Goal: Information Seeking & Learning: Learn about a topic

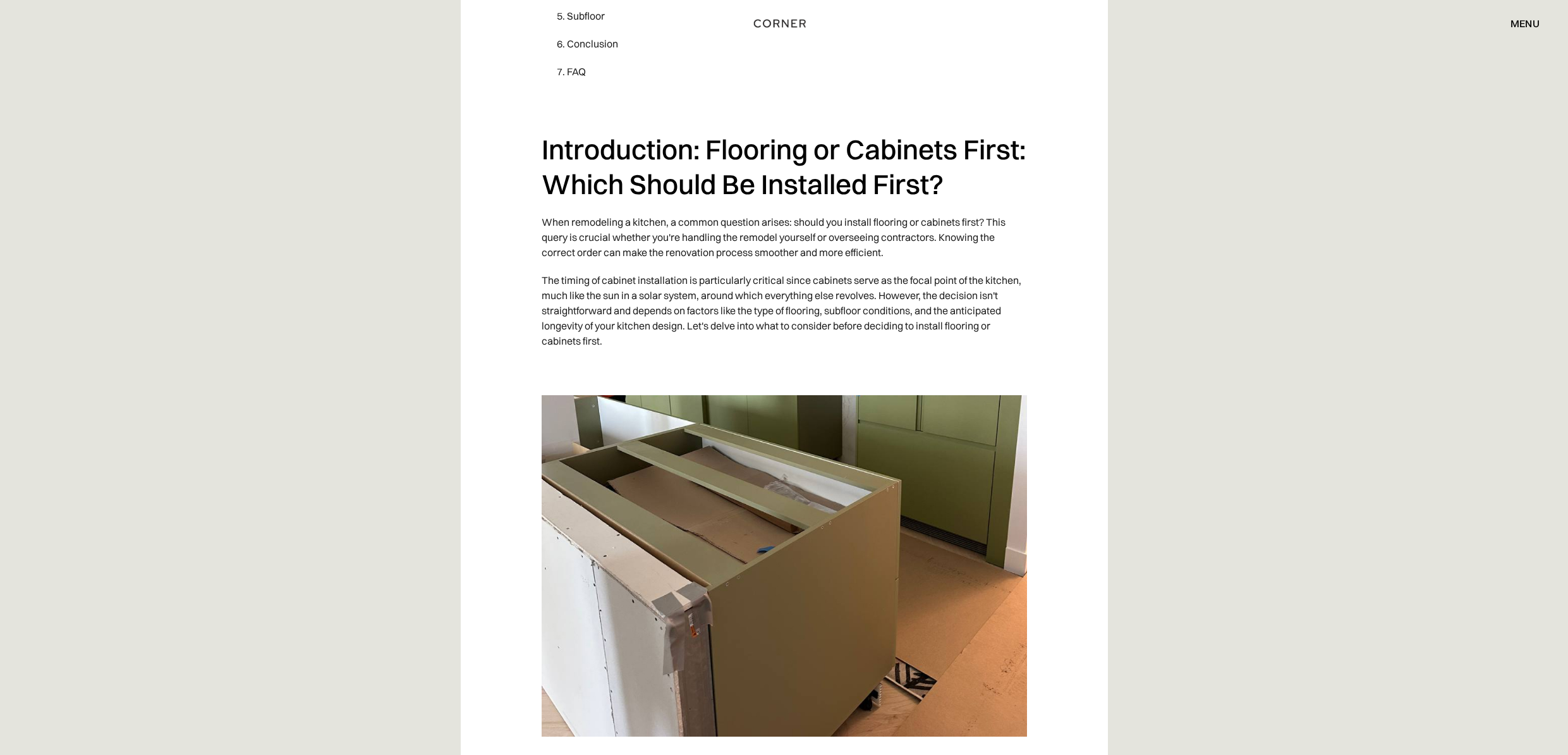
scroll to position [1043, 0]
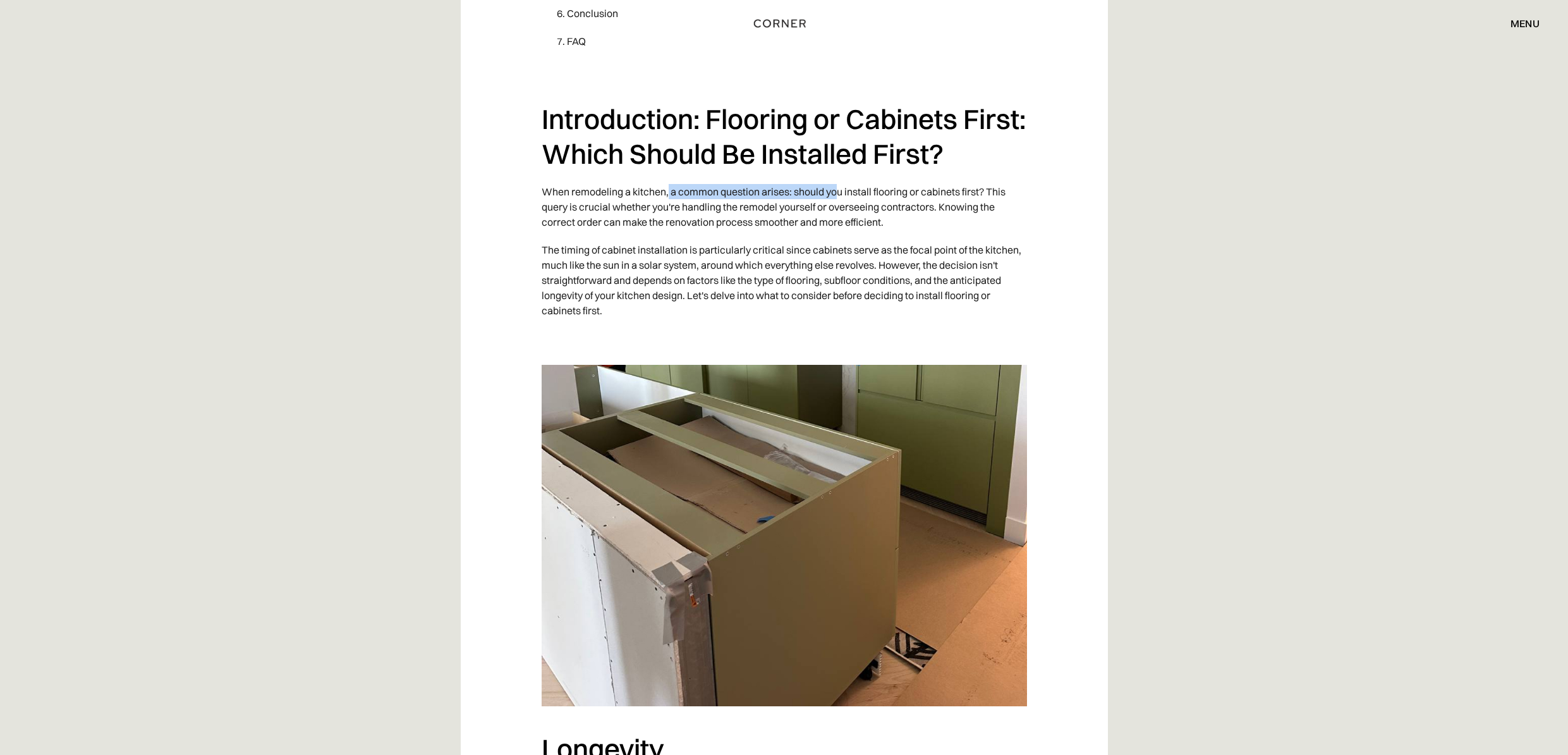
drag, startPoint x: 679, startPoint y: 190, endPoint x: 840, endPoint y: 199, distance: 161.3
click at [840, 199] on p "When remodeling a kitchen, a common question arises: should you install floorin…" at bounding box center [784, 207] width 486 height 58
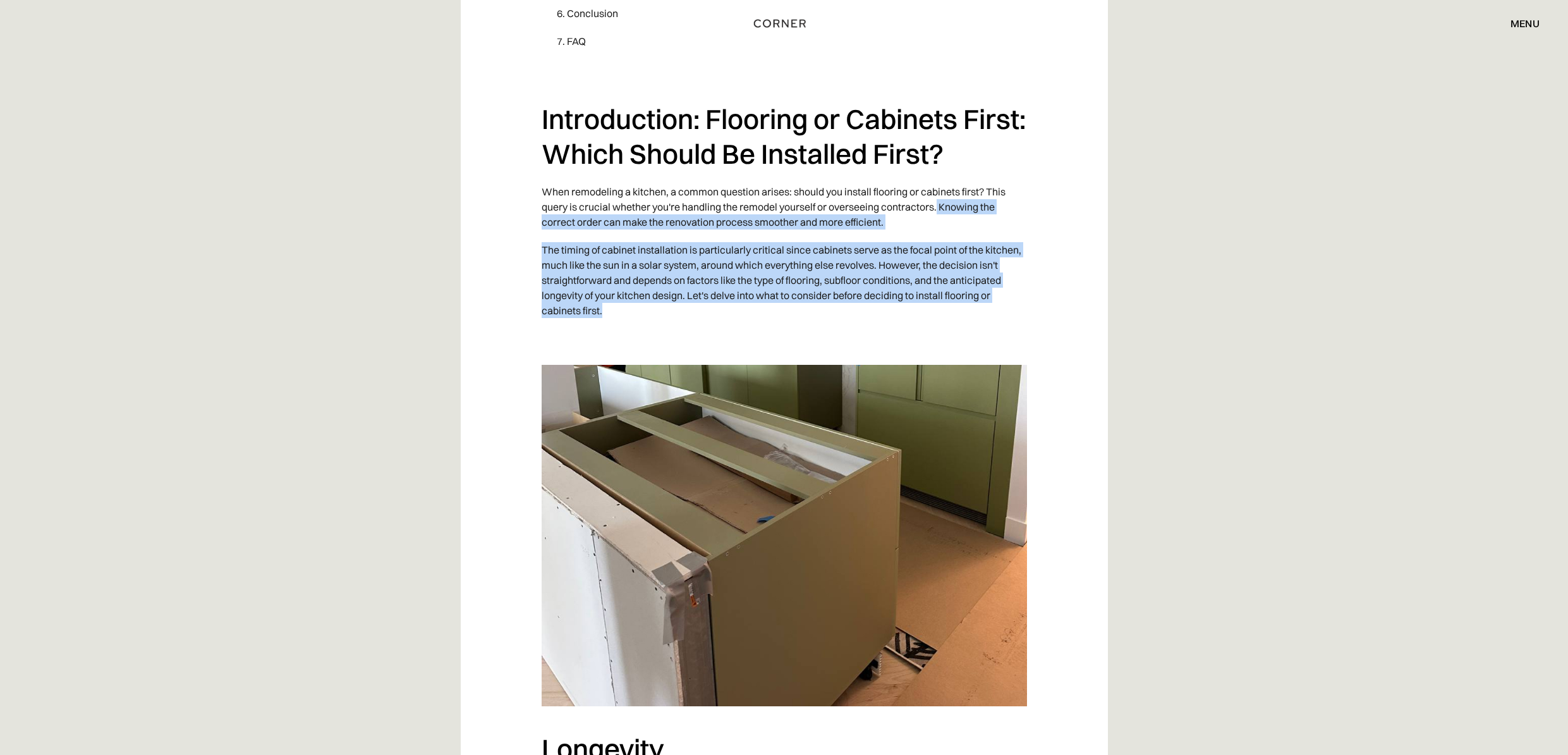
drag, startPoint x: 941, startPoint y: 207, endPoint x: 927, endPoint y: 307, distance: 101.0
click at [732, 320] on p "The timing of cabinet installation is particularly critical since cabinets serv…" at bounding box center [784, 280] width 486 height 88
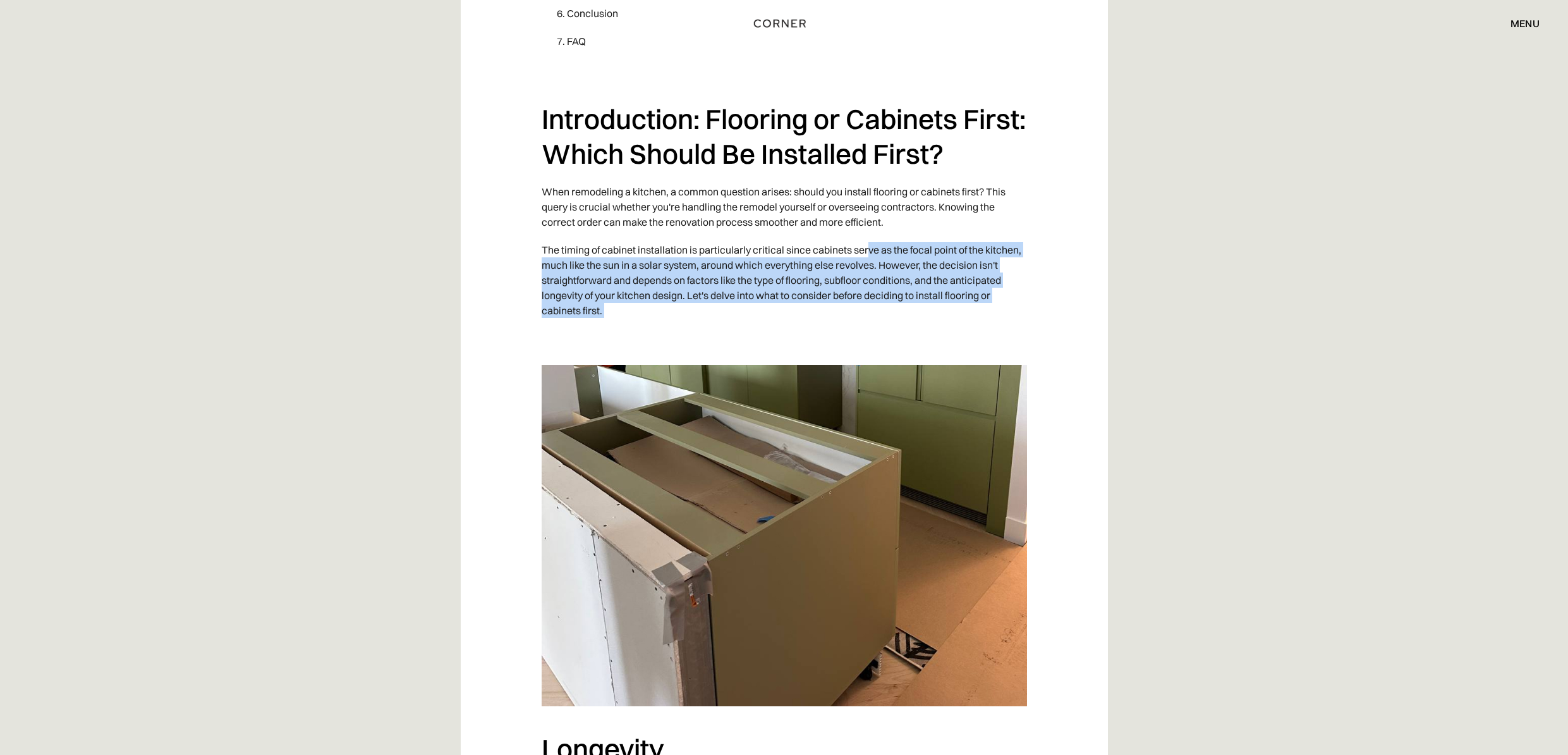
drag, startPoint x: 875, startPoint y: 252, endPoint x: 661, endPoint y: 343, distance: 232.5
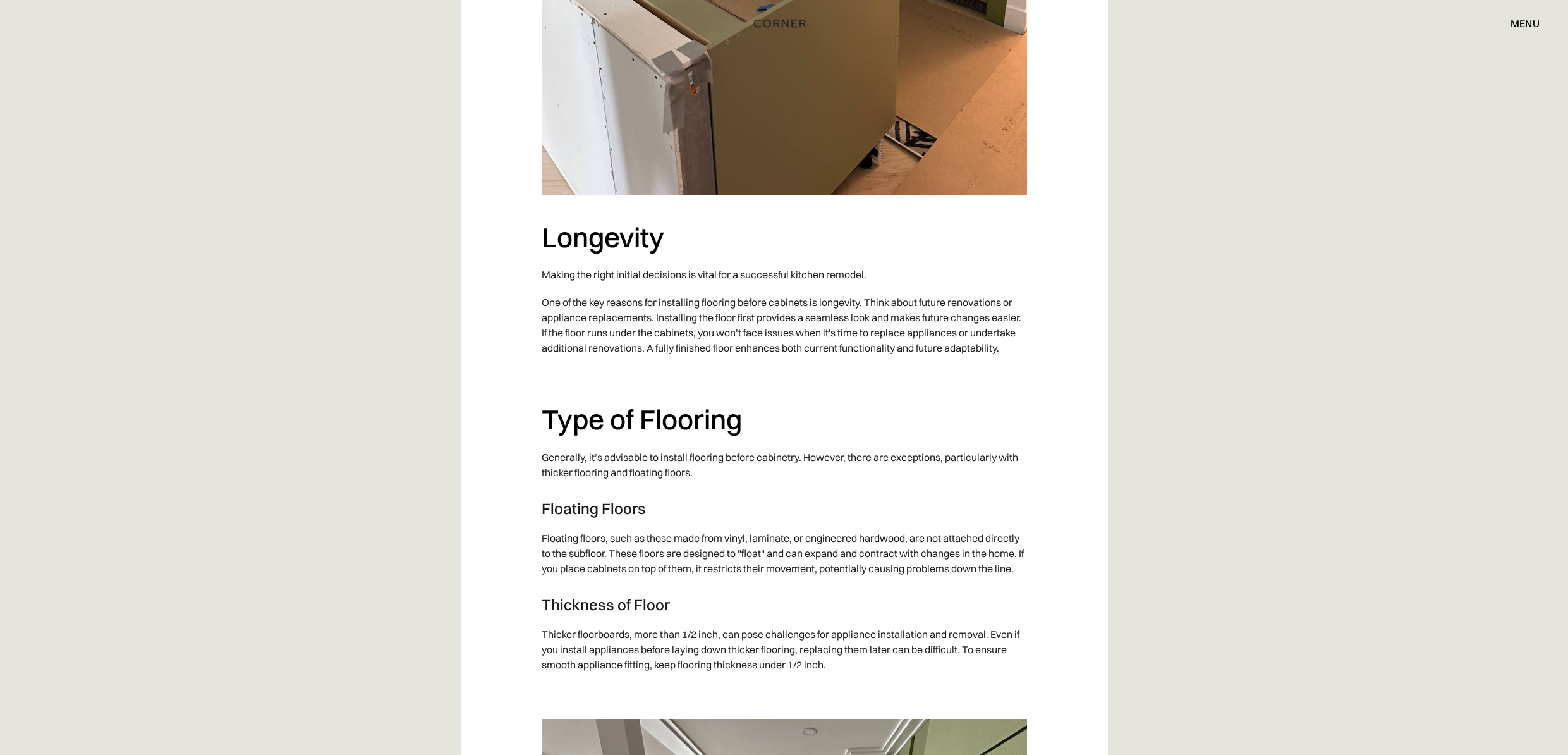
scroll to position [1643, 0]
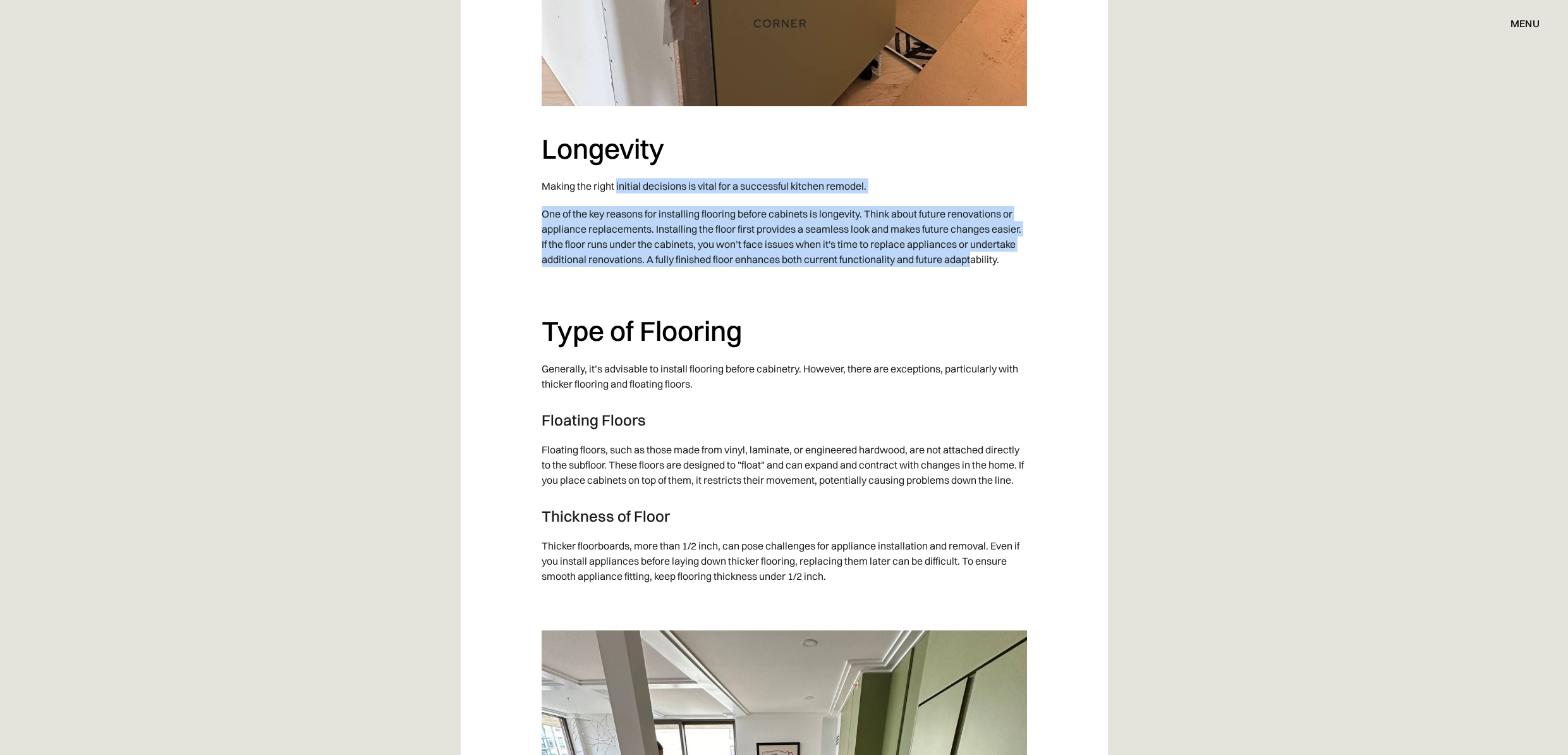
drag, startPoint x: 617, startPoint y: 187, endPoint x: 973, endPoint y: 254, distance: 362.2
click at [973, 254] on div "‍ Table of Contents Introduction Longevity Type of Flooring: - Floating Floors …" at bounding box center [784, 612] width 486 height 2959
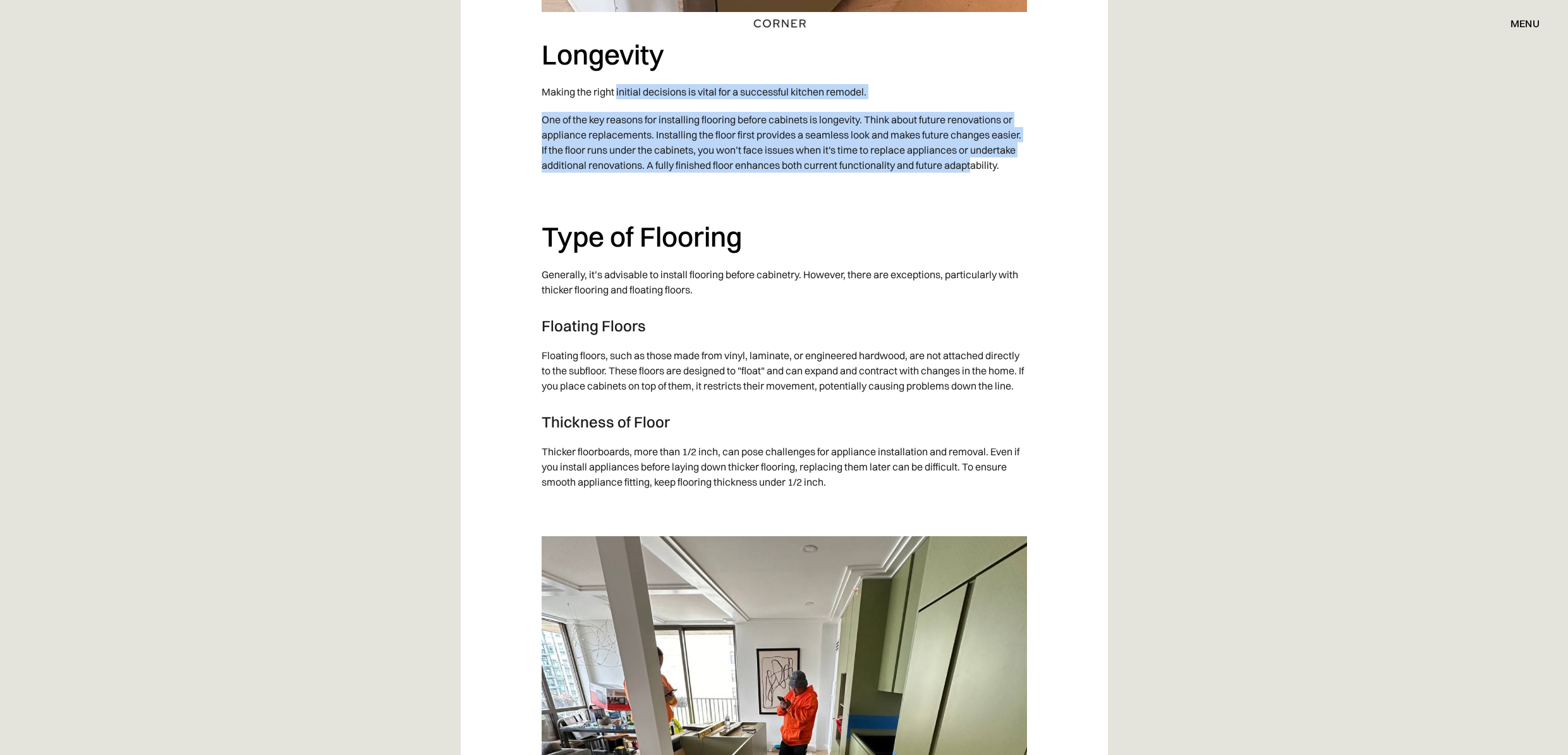
scroll to position [1737, 0]
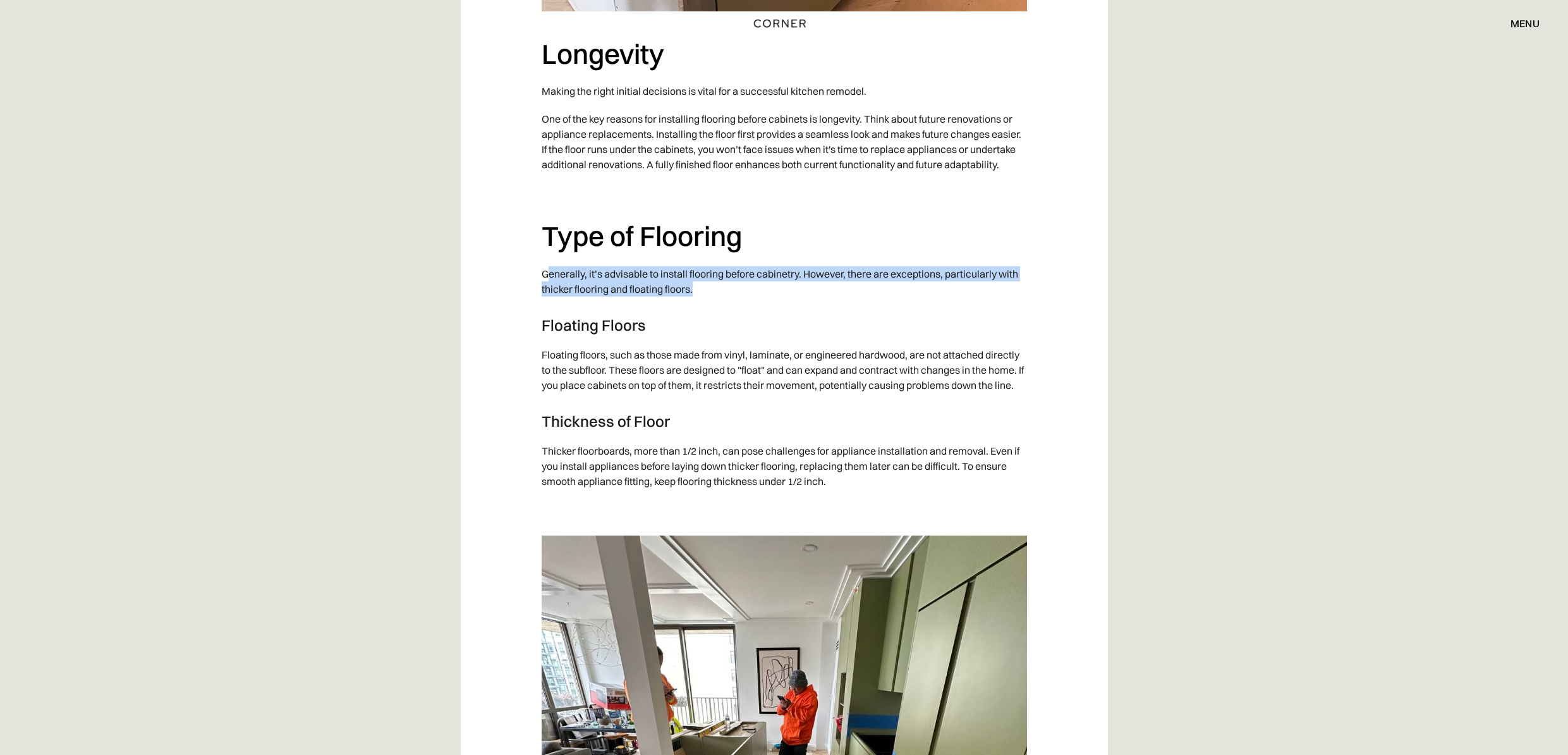
drag, startPoint x: 663, startPoint y: 287, endPoint x: 549, endPoint y: 280, distance: 114.2
click at [549, 280] on p "Generally, it’s advisable to install flooring before cabinetry. However, there …" at bounding box center [784, 280] width 486 height 43
